Goal: Check status

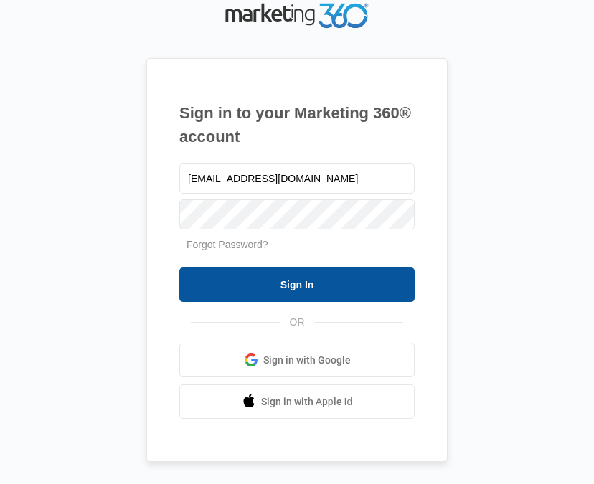
type input "[EMAIL_ADDRESS][DOMAIN_NAME]"
click at [339, 284] on input "Sign In" at bounding box center [296, 285] width 235 height 34
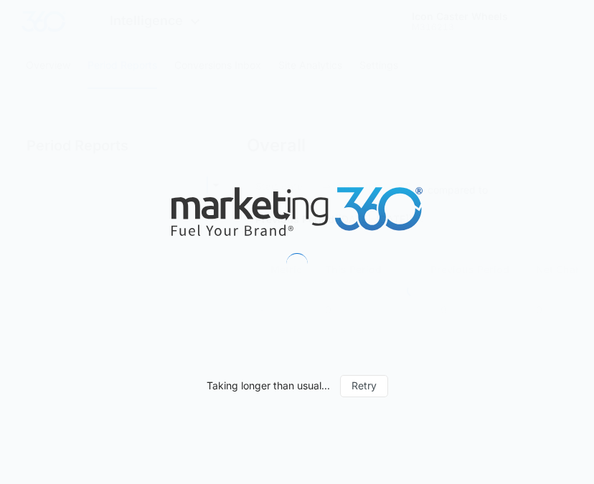
type input "[DATE]"
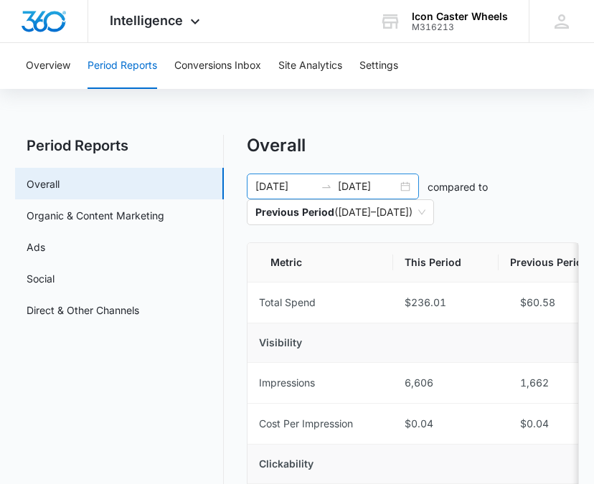
click at [370, 188] on input "[DATE]" at bounding box center [368, 187] width 60 height 16
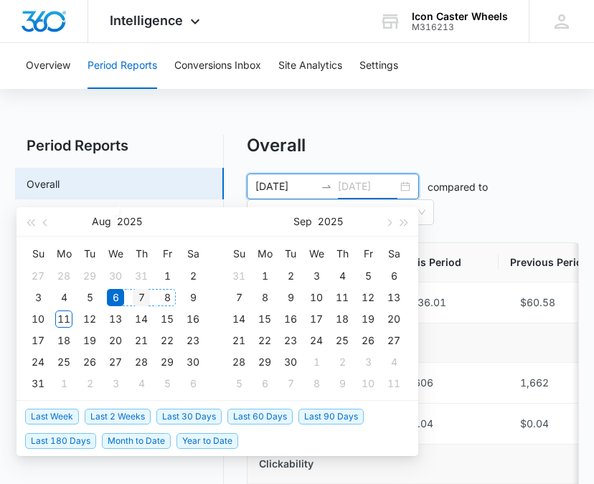
type input "[DATE]"
click at [144, 297] on div "7" at bounding box center [141, 297] width 17 height 17
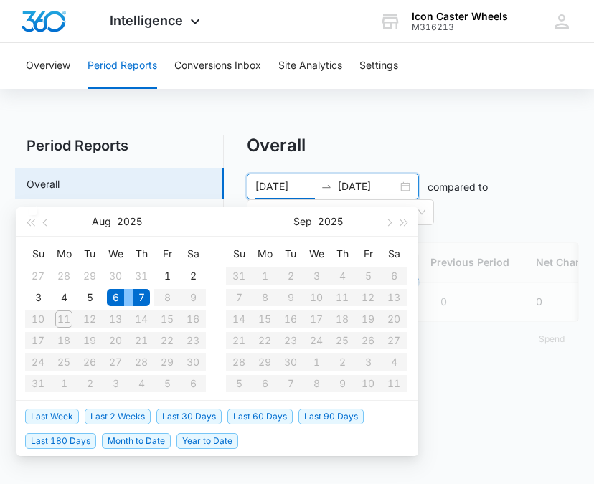
click at [144, 297] on div "7" at bounding box center [141, 297] width 17 height 17
type input "[DATE]"
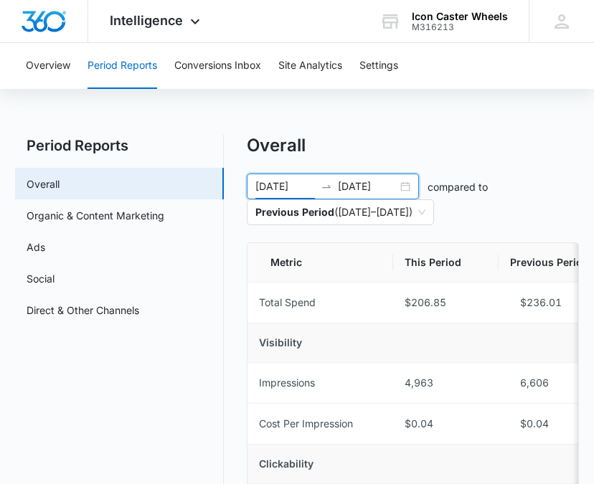
click at [387, 188] on input "[DATE]" at bounding box center [368, 187] width 60 height 16
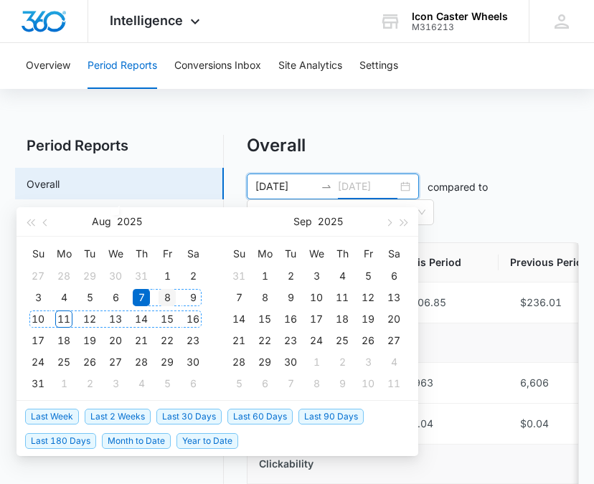
type input "[DATE]"
click at [168, 303] on div "8" at bounding box center [167, 297] width 17 height 17
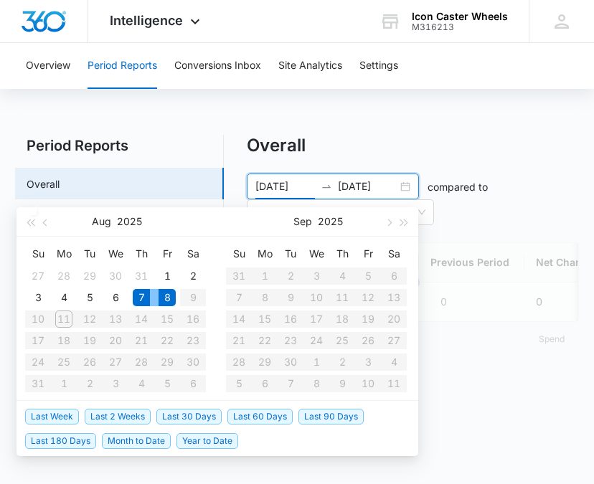
click at [168, 303] on div "8" at bounding box center [167, 297] width 17 height 17
type input "[DATE]"
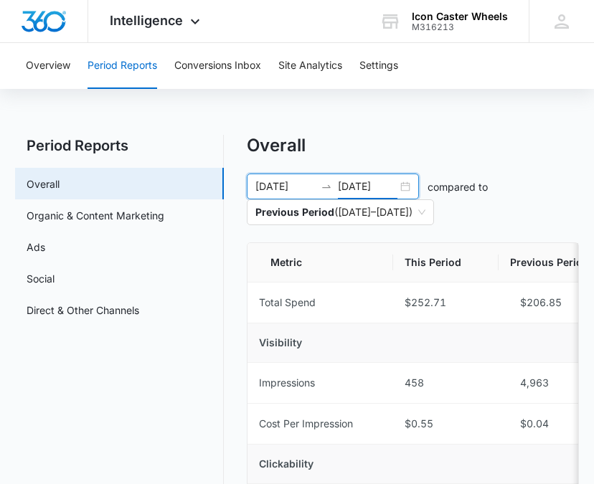
click at [354, 187] on input "[DATE]" at bounding box center [368, 187] width 60 height 16
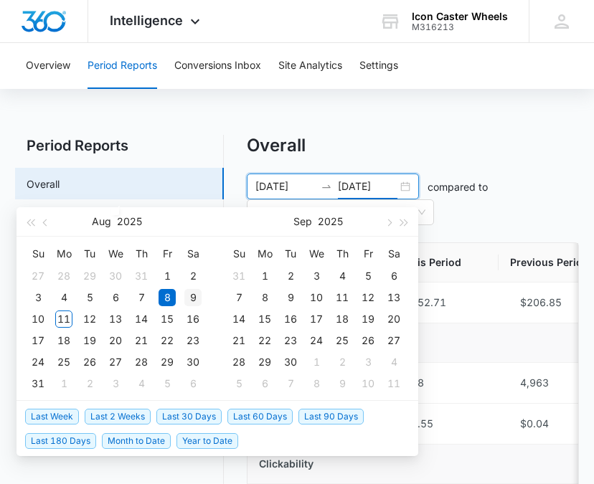
type input "[DATE]"
click at [189, 295] on div "9" at bounding box center [192, 297] width 17 height 17
type input "[DATE]"
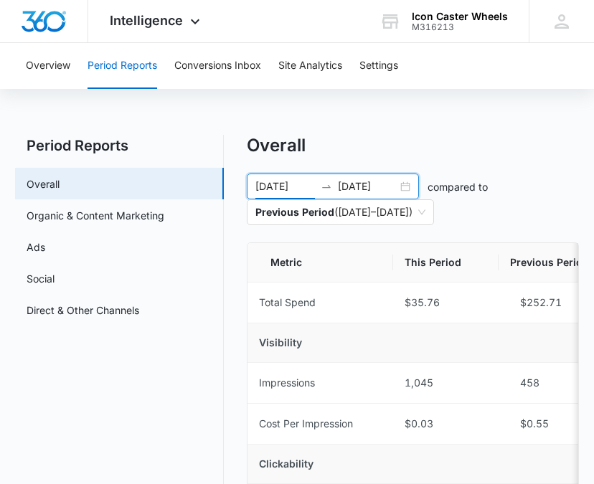
click at [376, 186] on input "[DATE]" at bounding box center [368, 187] width 60 height 16
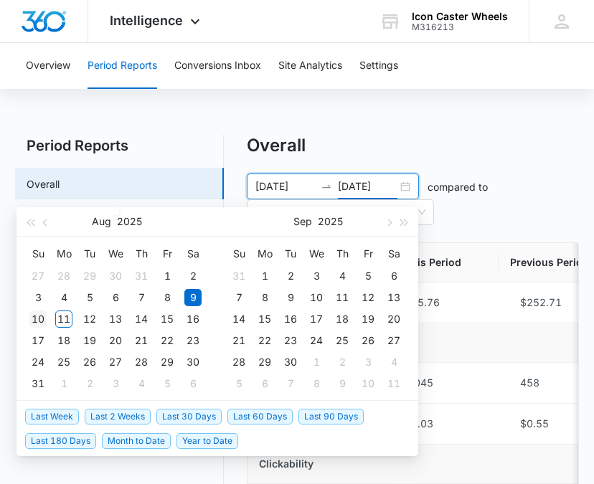
type input "[DATE]"
click at [39, 315] on div "10" at bounding box center [37, 319] width 17 height 17
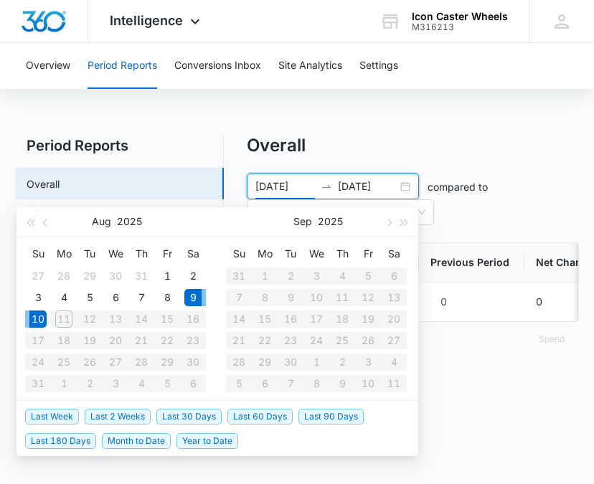
click at [39, 315] on div "10" at bounding box center [37, 319] width 17 height 17
type input "[DATE]"
